Goal: Contribute content: Contribute content

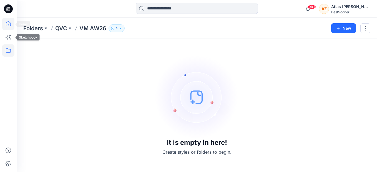
click at [9, 24] on icon at bounding box center [8, 24] width 12 height 12
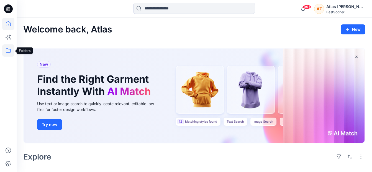
click at [7, 49] on icon at bounding box center [8, 50] width 5 height 4
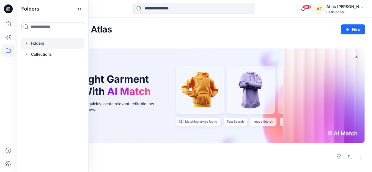
click at [40, 45] on div at bounding box center [52, 43] width 63 height 11
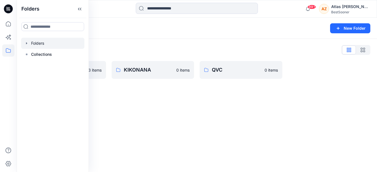
click at [269, 155] on div "Folders New Folder Folders List HSE 3 items KIKONANA 0 items QVC 0 items" at bounding box center [197, 95] width 360 height 154
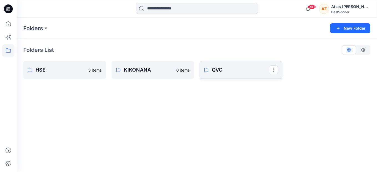
click at [237, 70] on p "QVC" at bounding box center [240, 70] width 57 height 8
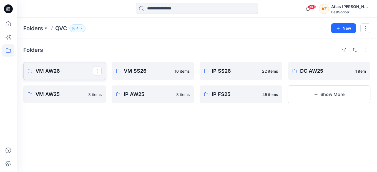
click at [57, 75] on link "VM AW26" at bounding box center [64, 71] width 83 height 18
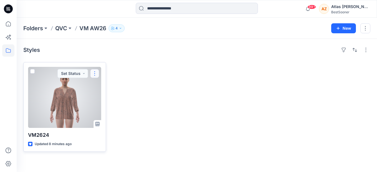
click at [93, 73] on button "button" at bounding box center [94, 73] width 9 height 9
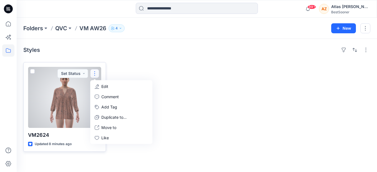
click at [103, 87] on p "Edit" at bounding box center [104, 86] width 7 height 6
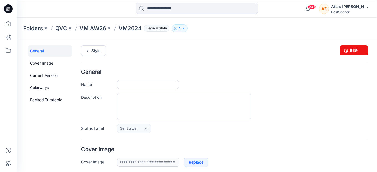
type input "******"
type input "**********"
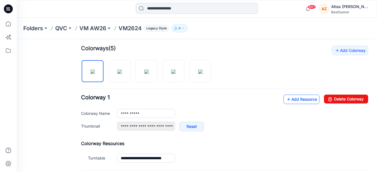
click at [286, 101] on icon at bounding box center [289, 99] width 6 height 9
click at [122, 73] on img at bounding box center [119, 71] width 4 height 4
type input "**********"
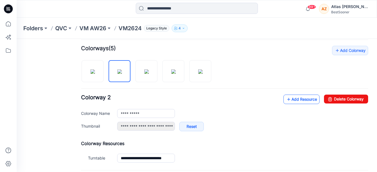
click at [300, 97] on link "Add Resource" at bounding box center [301, 99] width 36 height 9
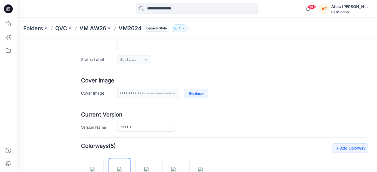
scroll to position [152, 0]
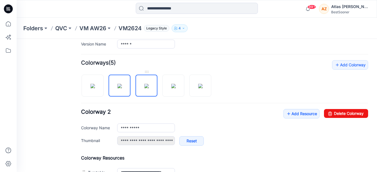
click at [144, 88] on img at bounding box center [146, 86] width 4 height 4
type input "**********"
click at [291, 115] on link "Add Resource" at bounding box center [301, 113] width 36 height 9
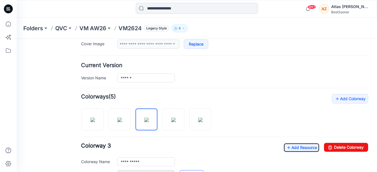
scroll to position [179, 0]
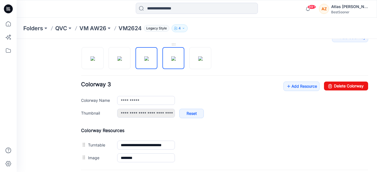
click at [171, 56] on img at bounding box center [173, 58] width 4 height 4
type input "**********"
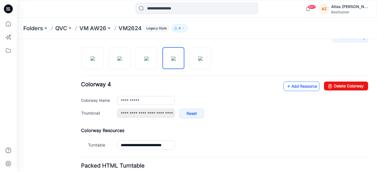
click at [294, 86] on link "Add Resource" at bounding box center [301, 86] width 36 height 9
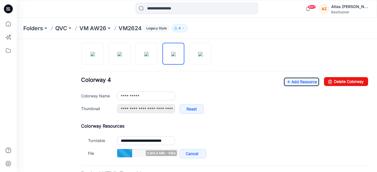
scroll to position [152, 0]
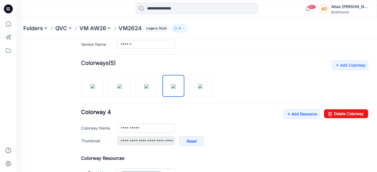
click at [202, 65] on h4 "Add Colorway Colorways (5)" at bounding box center [224, 63] width 287 height 6
click at [202, 84] on img at bounding box center [200, 86] width 4 height 4
type input "**********"
click at [290, 115] on link "Add Resource" at bounding box center [301, 113] width 36 height 9
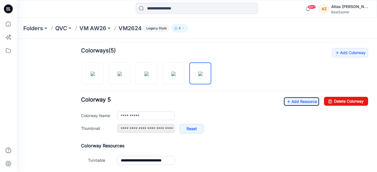
scroll to position [222, 0]
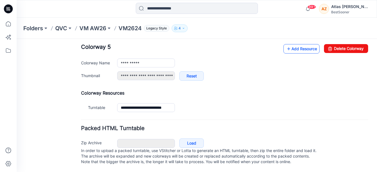
click at [302, 45] on link "Add Resource" at bounding box center [301, 48] width 36 height 9
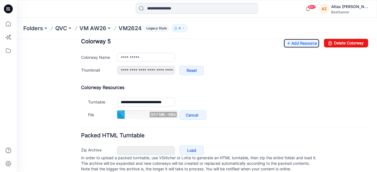
scroll to position [235, 0]
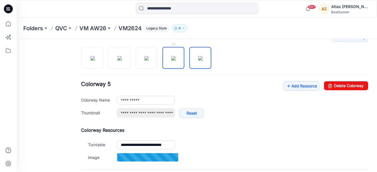
click at [174, 56] on img at bounding box center [173, 58] width 4 height 4
type input "**********"
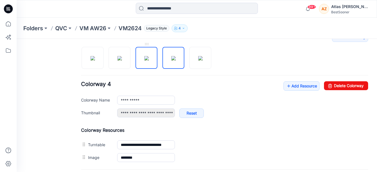
click at [144, 56] on img at bounding box center [146, 58] width 4 height 4
type input "**********"
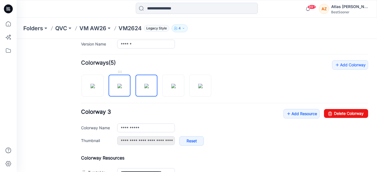
click at [121, 84] on img at bounding box center [119, 86] width 4 height 4
type input "**********"
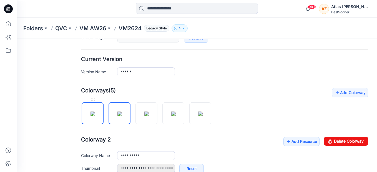
click at [95, 111] on img at bounding box center [92, 113] width 4 height 4
type input "**********"
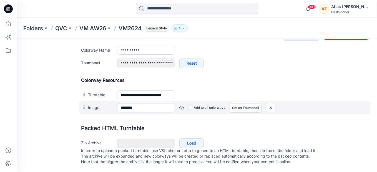
scroll to position [124, 0]
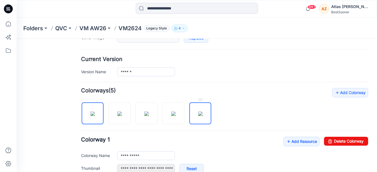
click at [198, 116] on img at bounding box center [200, 113] width 4 height 4
type input "**********"
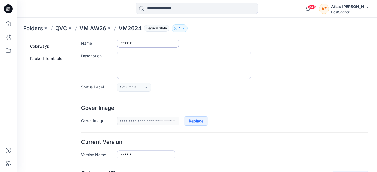
scroll to position [0, 0]
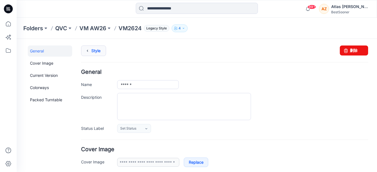
click at [95, 49] on link "Style" at bounding box center [93, 50] width 25 height 11
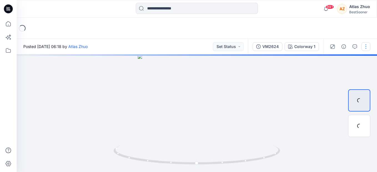
click at [366, 48] on button "button" at bounding box center [365, 46] width 9 height 9
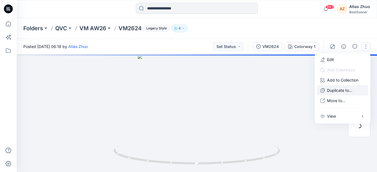
click at [338, 92] on p "Duplicate to..." at bounding box center [339, 90] width 25 height 6
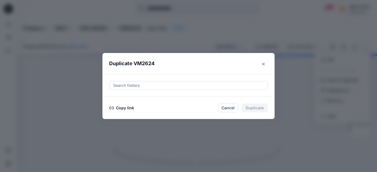
click at [121, 108] on button "Copy link" at bounding box center [121, 108] width 25 height 7
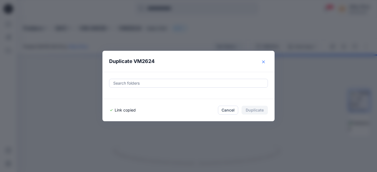
click at [265, 62] on button "Close" at bounding box center [263, 61] width 9 height 9
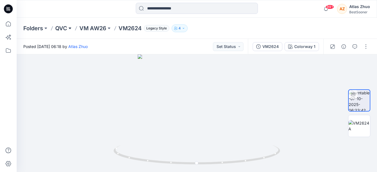
click at [68, 25] on button at bounding box center [70, 28] width 6 height 8
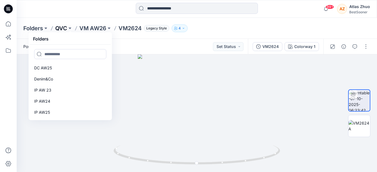
click at [65, 28] on p "QVC" at bounding box center [61, 28] width 12 height 8
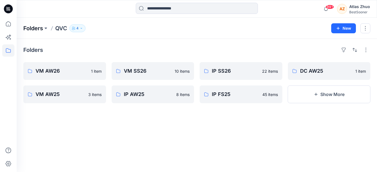
click at [38, 27] on p "Folders" at bounding box center [33, 28] width 20 height 8
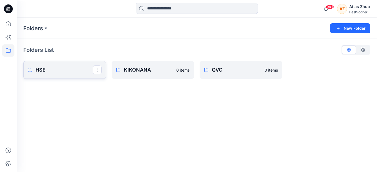
click at [50, 68] on p "HSE" at bounding box center [63, 70] width 57 height 8
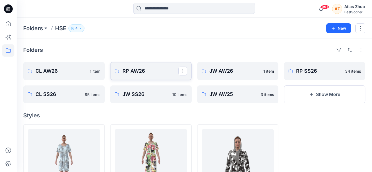
click at [153, 76] on link "RP AW26" at bounding box center [151, 71] width 82 height 18
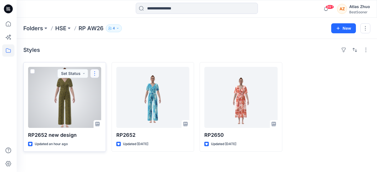
click at [95, 74] on button "button" at bounding box center [94, 73] width 9 height 9
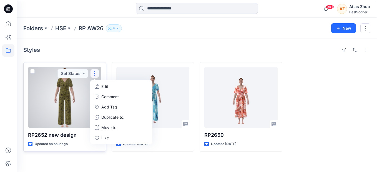
click at [101, 84] on p "Edit" at bounding box center [104, 86] width 7 height 6
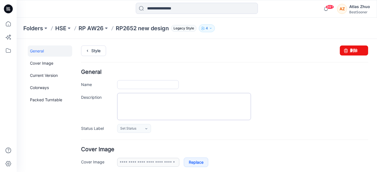
type input "**********"
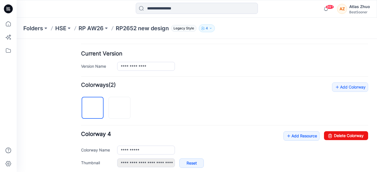
scroll to position [166, 0]
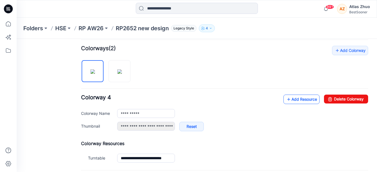
click at [306, 100] on link "Add Resource" at bounding box center [301, 99] width 36 height 9
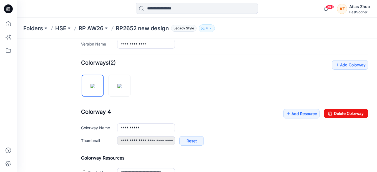
scroll to position [207, 0]
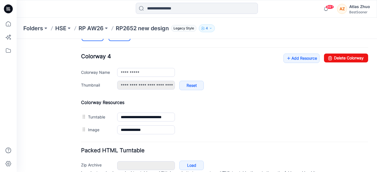
click at [117, 33] on img at bounding box center [119, 30] width 4 height 4
type input "**********"
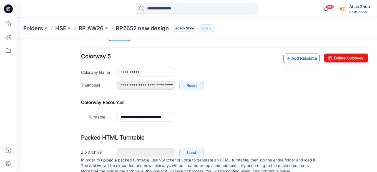
click at [289, 59] on link "Add Resource" at bounding box center [301, 58] width 36 height 9
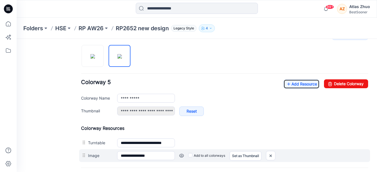
scroll to position [194, 0]
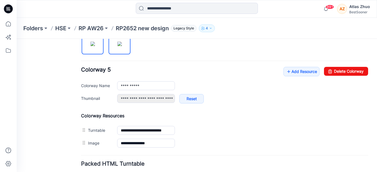
click at [95, 46] on img at bounding box center [92, 44] width 4 height 4
type input "**********"
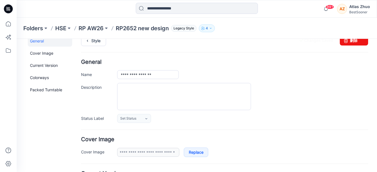
scroll to position [0, 0]
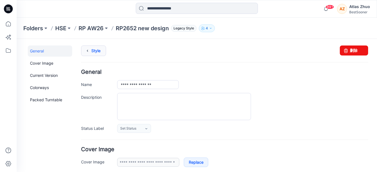
click at [96, 50] on link "Style" at bounding box center [93, 50] width 25 height 11
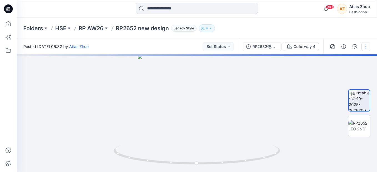
click at [367, 49] on button "button" at bounding box center [365, 46] width 9 height 9
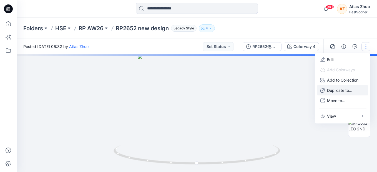
click at [326, 90] on button "Duplicate to..." at bounding box center [342, 90] width 51 height 10
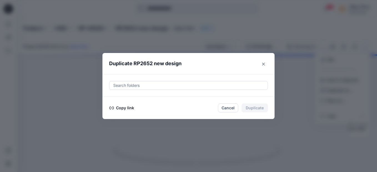
drag, startPoint x: 123, startPoint y: 108, endPoint x: 149, endPoint y: 98, distance: 27.7
click at [123, 108] on button "Copy link" at bounding box center [121, 108] width 25 height 7
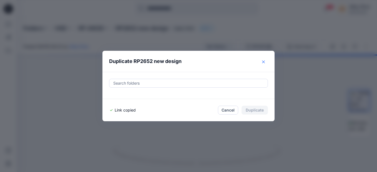
click at [263, 61] on icon "Close" at bounding box center [263, 61] width 3 height 3
